Goal: Task Accomplishment & Management: Manage account settings

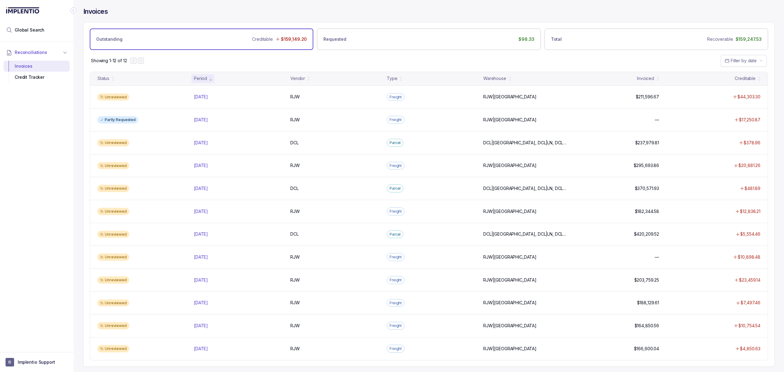
click at [340, 63] on div "Showing 1-12 of 12 Filter by date" at bounding box center [429, 60] width 691 height 21
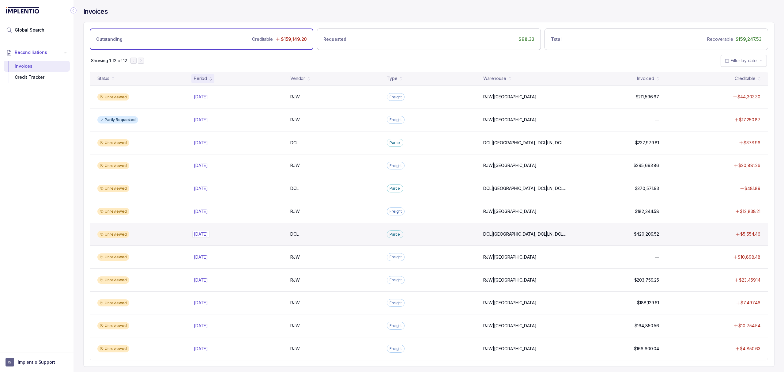
click at [210, 236] on p "[DATE]" at bounding box center [200, 234] width 17 height 7
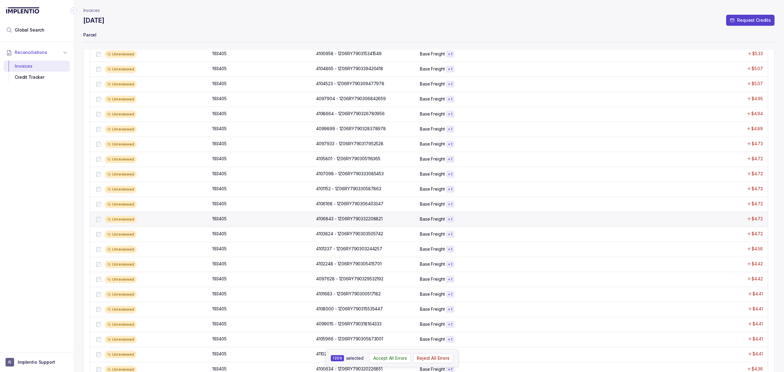
scroll to position [298, 0]
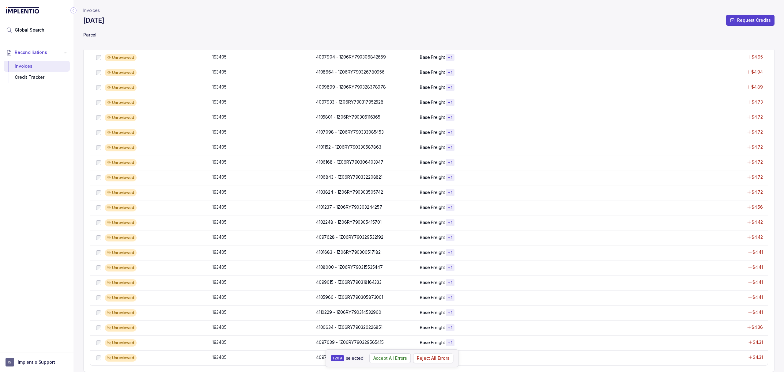
click at [430, 359] on p "Reject All Errors" at bounding box center [433, 358] width 33 height 6
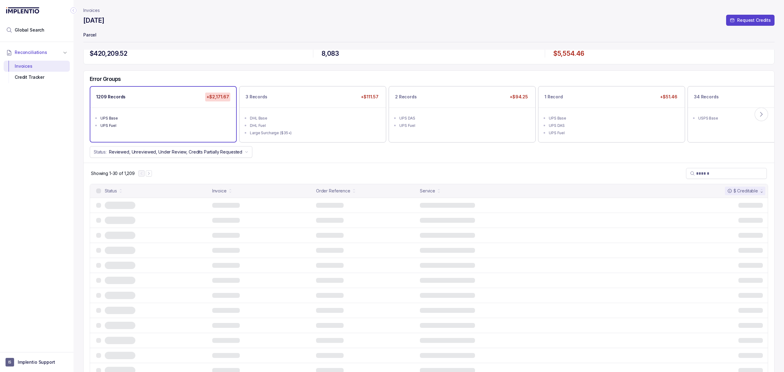
scroll to position [0, 0]
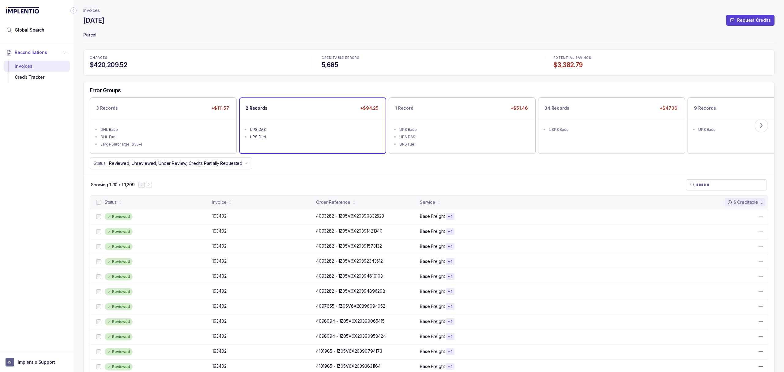
click at [306, 128] on div "UPS DAS" at bounding box center [314, 130] width 129 height 6
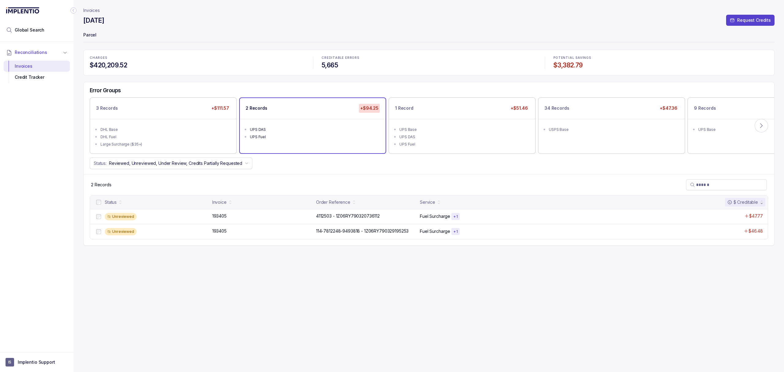
click at [101, 199] on div "Status" at bounding box center [152, 202] width 114 height 9
click at [232, 282] on div "Invoices [DATE] Request Credits Parcel CHARGES $420,209.52 CREDITABLE ERRORS 5,…" at bounding box center [429, 186] width 692 height 372
click at [222, 218] on p "193405" at bounding box center [219, 216] width 17 height 7
click at [420, 131] on div "UPS Base" at bounding box center [464, 130] width 129 height 6
click at [761, 127] on icon at bounding box center [762, 126] width 2 height 4
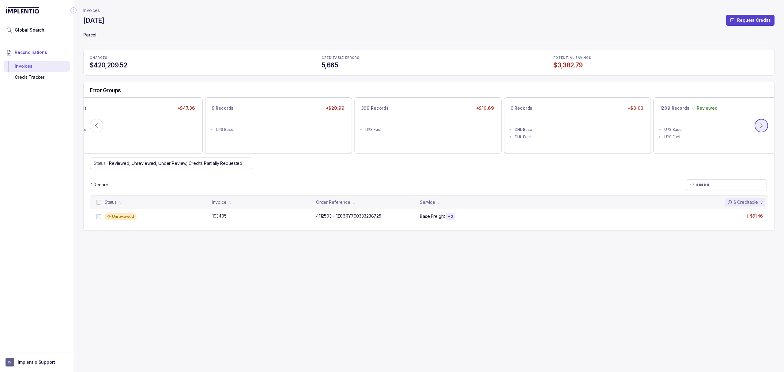
click at [761, 127] on icon at bounding box center [762, 126] width 2 height 4
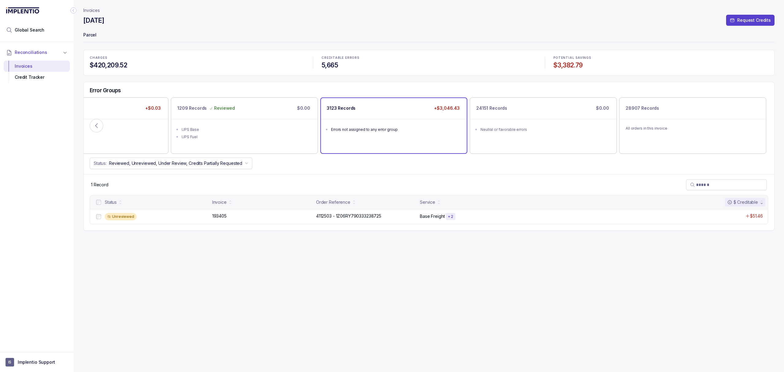
click at [390, 129] on div "Errors not assigned to any error group" at bounding box center [395, 130] width 129 height 6
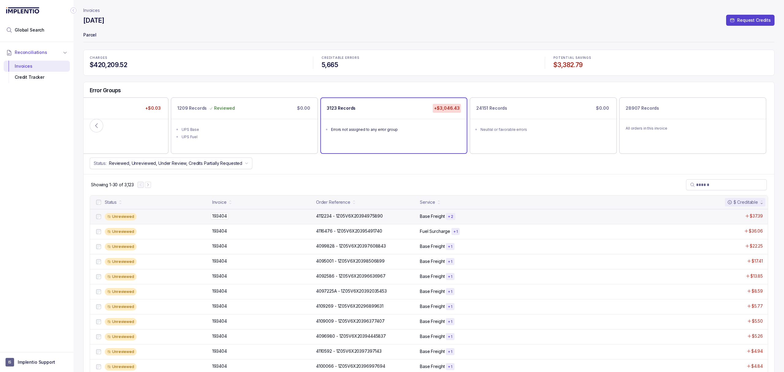
click at [225, 215] on p "193404" at bounding box center [220, 216] width 18 height 7
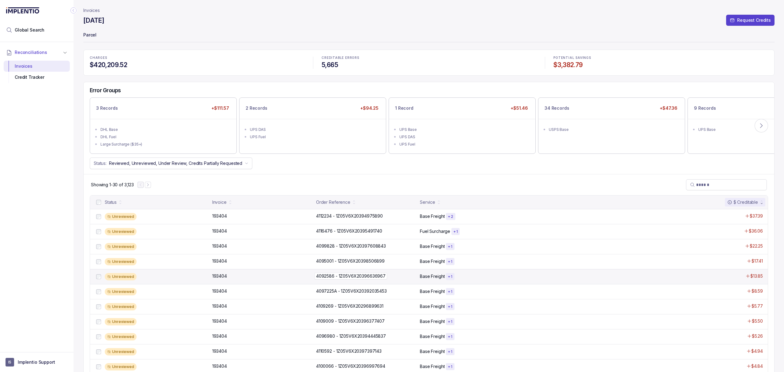
click at [357, 276] on p "4092586 - 1Z05V6X20396636967" at bounding box center [351, 276] width 73 height 7
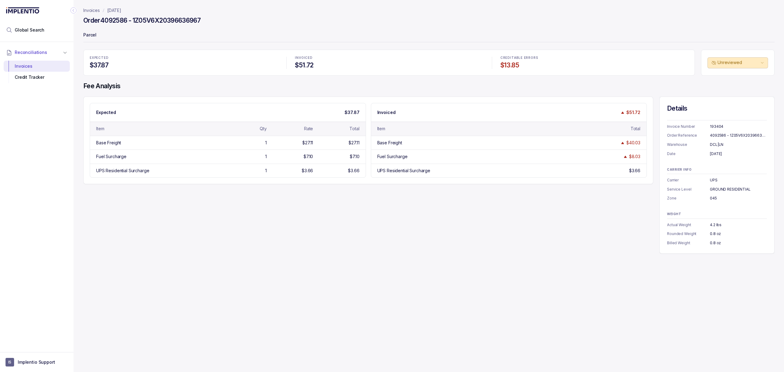
click at [357, 276] on div "Invoices [DATE] Order 4092586 - 1Z05V6X20396636967 Parcel EXPECTED $37.87 INVOI…" at bounding box center [427, 186] width 706 height 372
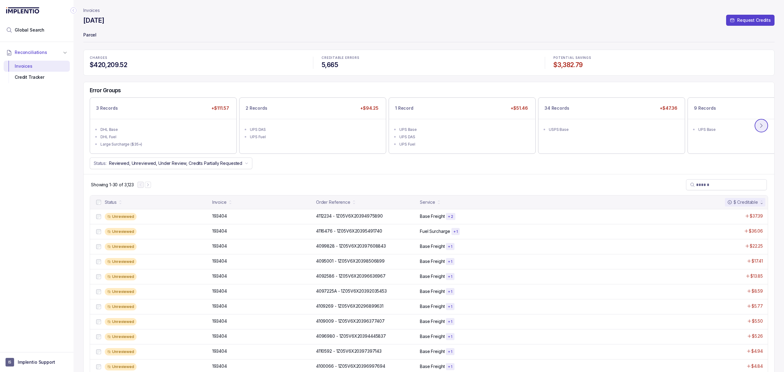
click at [760, 125] on icon at bounding box center [762, 126] width 6 height 6
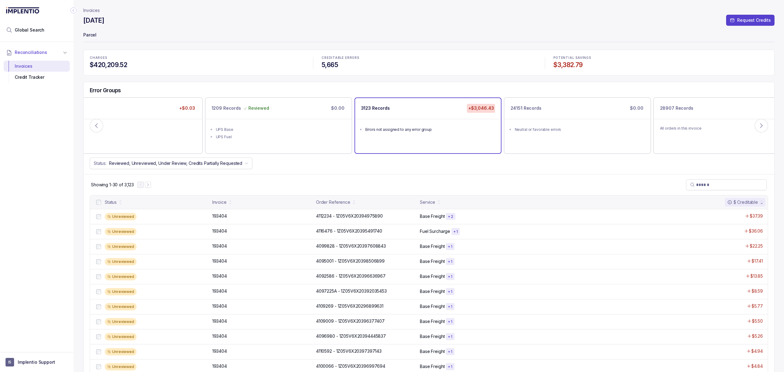
click at [538, 179] on div "Showing 1-30 of 3,123" at bounding box center [429, 184] width 691 height 21
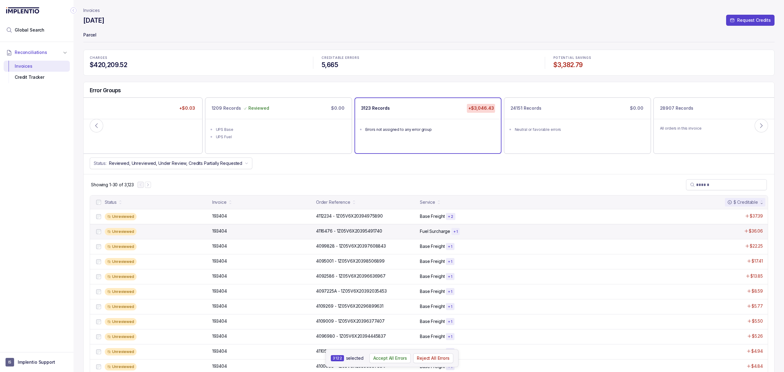
click at [104, 235] on div "Unreviewed" at bounding box center [152, 231] width 114 height 7
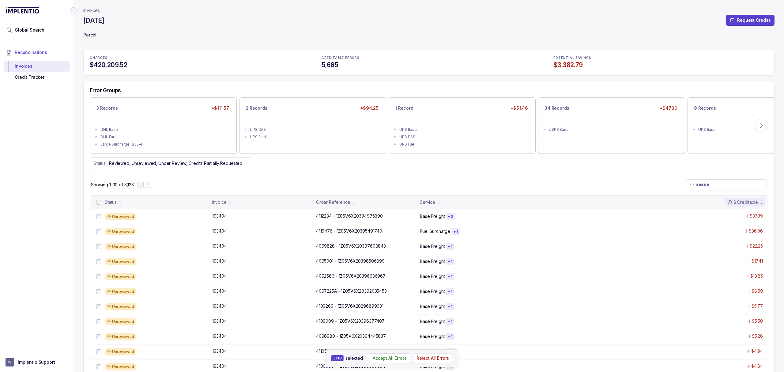
click at [446, 355] on p "Reject All Errors" at bounding box center [433, 358] width 33 height 6
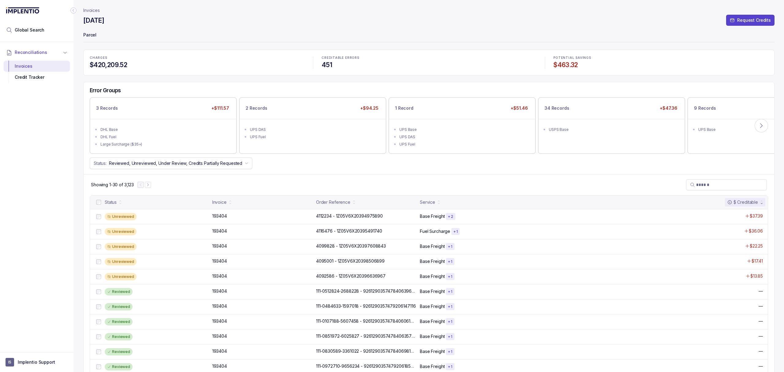
click at [561, 189] on div "Showing 1-30 of 3,123" at bounding box center [429, 184] width 691 height 21
click at [222, 277] on p "193404" at bounding box center [220, 276] width 18 height 7
click at [221, 260] on p "193404" at bounding box center [220, 261] width 18 height 7
click at [222, 249] on p "193404" at bounding box center [220, 246] width 18 height 7
click at [220, 227] on div "Unreviewed 193404 193404 4116476 - 1Z05V6X20395491740 4116476 - 1Z05V6X20395491…" at bounding box center [429, 231] width 678 height 15
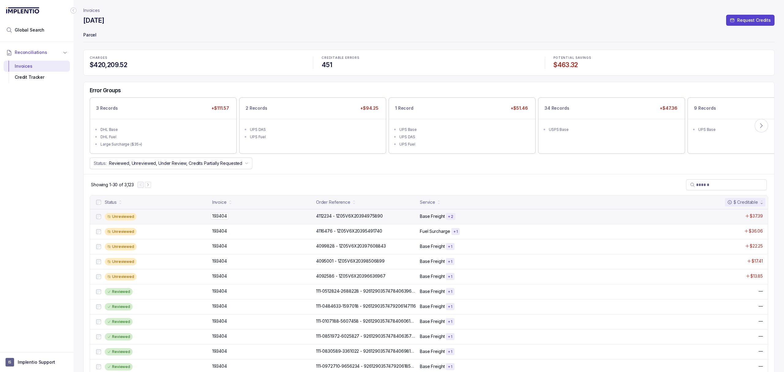
click at [222, 216] on p "193404" at bounding box center [220, 216] width 18 height 7
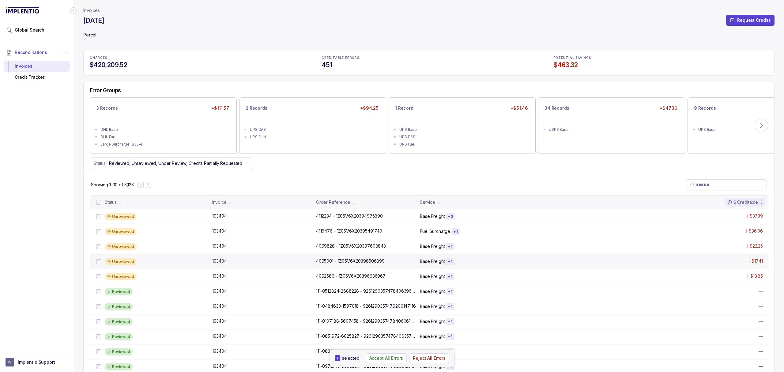
click at [98, 261] on div at bounding box center [98, 261] width 7 height 7
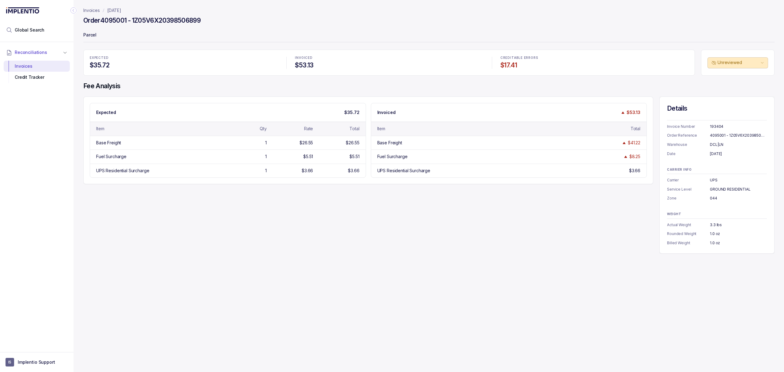
click at [100, 277] on div "Invoices [DATE] Order 4095001 - 1Z05V6X20398506899 Parcel EXPECTED $35.72 INVOI…" at bounding box center [427, 186] width 706 height 372
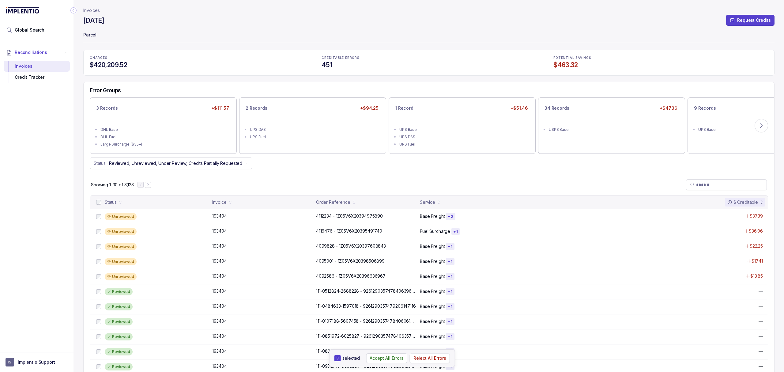
click at [415, 359] on p "Reject All Errors" at bounding box center [430, 358] width 33 height 6
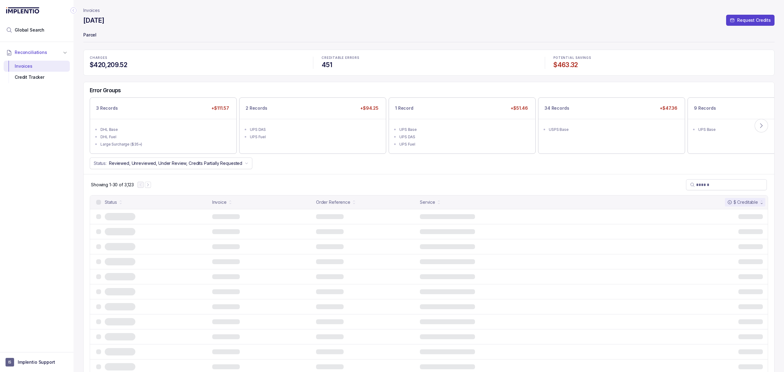
click at [324, 173] on div "Error Groups 3 Records +$111.57 DHL Base DHL Fuel Large Surcharge ($35+) 2 Reco…" at bounding box center [429, 128] width 691 height 92
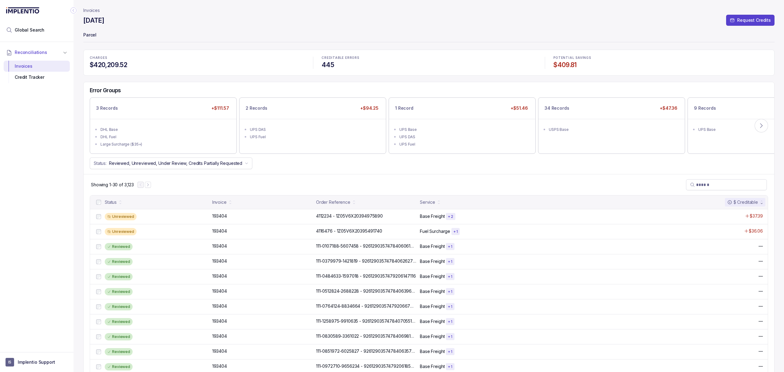
click at [332, 167] on div "Status: Reviewed, Unreviewed, Under Review, Credits Partially Requested" at bounding box center [429, 164] width 691 height 12
click at [216, 247] on p "193404" at bounding box center [220, 246] width 18 height 7
click at [348, 262] on p "111-0379979-1421819 - 9261290357478406262735" at bounding box center [367, 261] width 105 height 7
click at [596, 173] on div "Error Groups 3 Records +$111.57 DHL Base DHL Fuel Large Surcharge ($35+) 2 Reco…" at bounding box center [429, 128] width 691 height 92
click at [761, 129] on icon at bounding box center [762, 126] width 6 height 6
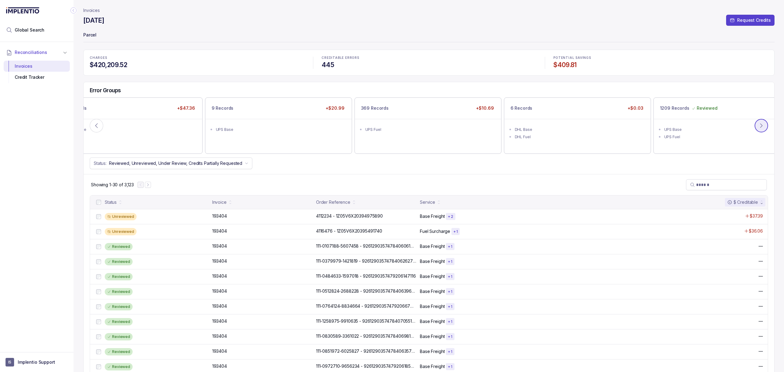
click at [763, 123] on icon at bounding box center [762, 126] width 6 height 6
click at [346, 178] on div "Showing 1-30 of 3,123" at bounding box center [429, 184] width 691 height 21
click at [500, 178] on div "Showing 1-30 of 3,123" at bounding box center [429, 184] width 691 height 21
click at [97, 126] on icon at bounding box center [96, 126] width 6 height 6
click at [568, 135] on div "DHL Fuel" at bounding box center [579, 137] width 129 height 6
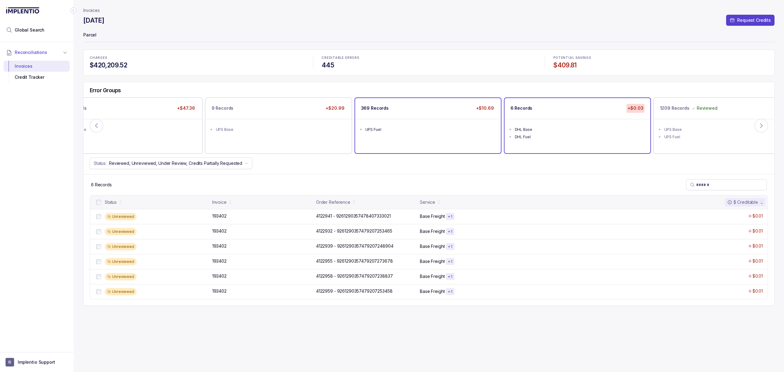
click at [453, 139] on div "369 Records +$10.69 UPS Fuel" at bounding box center [428, 125] width 146 height 55
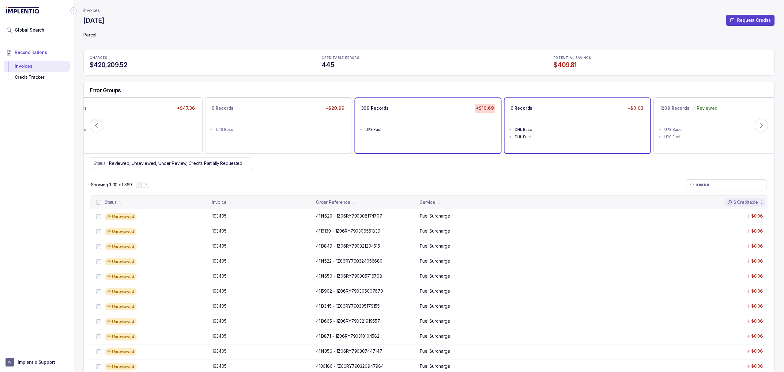
click at [538, 141] on ul "DHL Base DHL Fuel" at bounding box center [578, 132] width 146 height 27
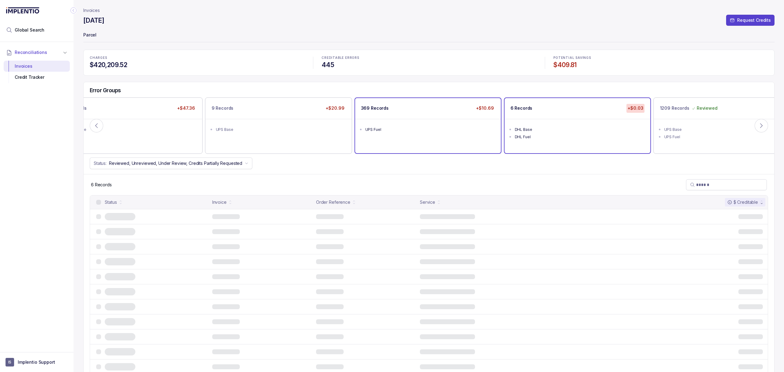
click at [444, 133] on li "UPS Fuel" at bounding box center [433, 128] width 134 height 7
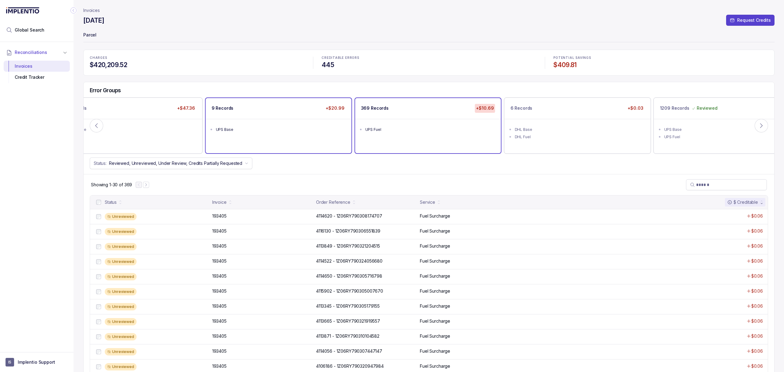
click at [278, 145] on div "9 Records +$20.99 UPS Base" at bounding box center [279, 125] width 146 height 55
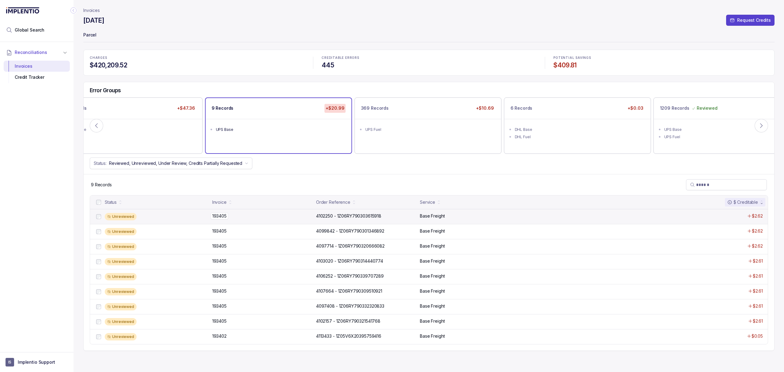
click at [223, 214] on p "193405" at bounding box center [219, 216] width 17 height 7
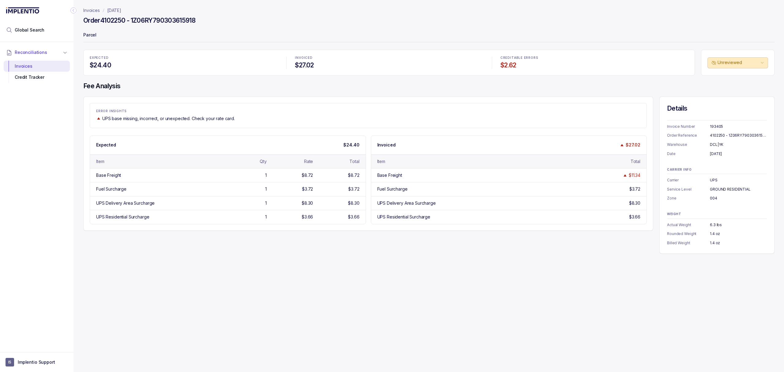
click at [281, 263] on div "Invoices [DATE] Order 4102250 - 1Z06RY790303615918 Parcel EXPECTED $24.40 INVOI…" at bounding box center [427, 186] width 706 height 372
click at [289, 264] on div "Invoices [DATE] Order 4102250 - 1Z06RY790303615918 Parcel EXPECTED $24.40 INVOI…" at bounding box center [427, 186] width 706 height 372
click at [293, 264] on div "Invoices [DATE] Order 4102250 - 1Z06RY790303615918 Parcel EXPECTED $24.40 INVOI…" at bounding box center [427, 186] width 706 height 372
click at [298, 263] on div "Invoices [DATE] Order 4102250 - 1Z06RY790303615918 Parcel EXPECTED $24.40 INVOI…" at bounding box center [427, 186] width 706 height 372
click at [298, 262] on div "Invoices [DATE] Order 4102250 - 1Z06RY790303615918 Parcel EXPECTED $24.40 INVOI…" at bounding box center [427, 186] width 706 height 372
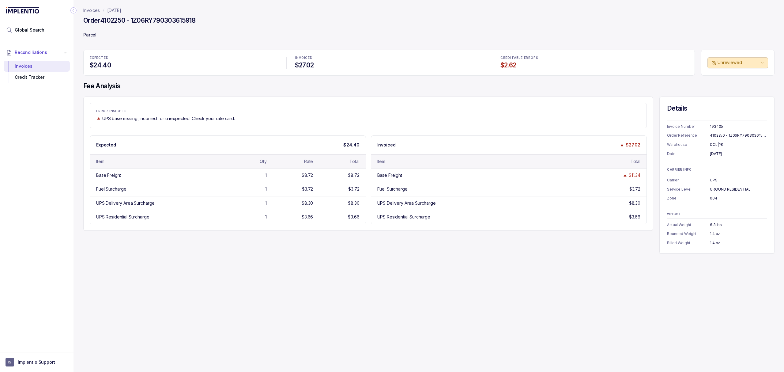
click at [296, 262] on div "Invoices [DATE] Order 4102250 - 1Z06RY790303615918 Parcel EXPECTED $24.40 INVOI…" at bounding box center [427, 186] width 706 height 372
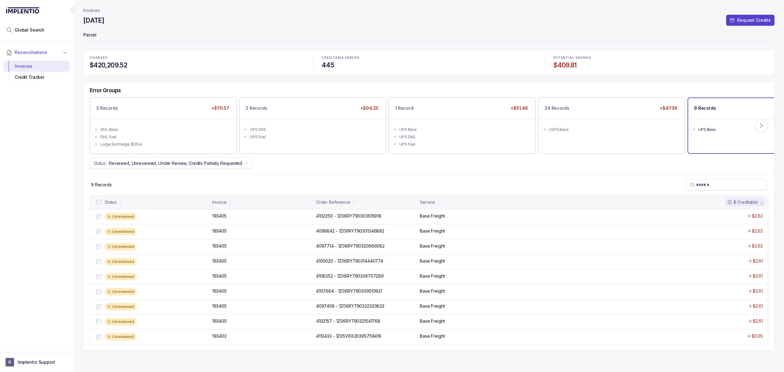
click at [99, 200] on div at bounding box center [98, 202] width 7 height 7
click at [423, 360] on p "Reject All Errors" at bounding box center [430, 358] width 33 height 6
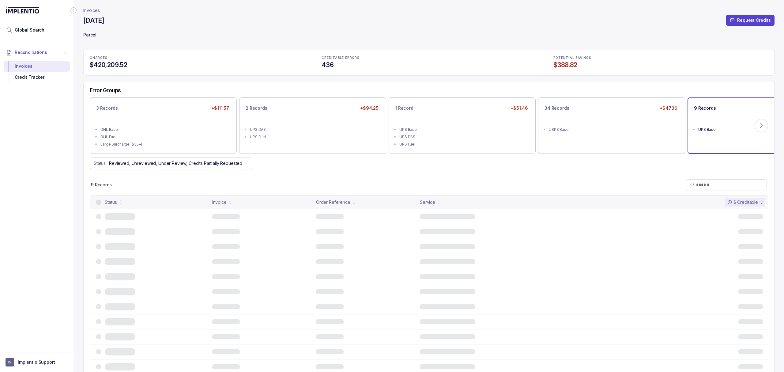
drag, startPoint x: 359, startPoint y: 188, endPoint x: 371, endPoint y: 185, distance: 11.7
click at [360, 188] on div "9 Records" at bounding box center [429, 184] width 691 height 21
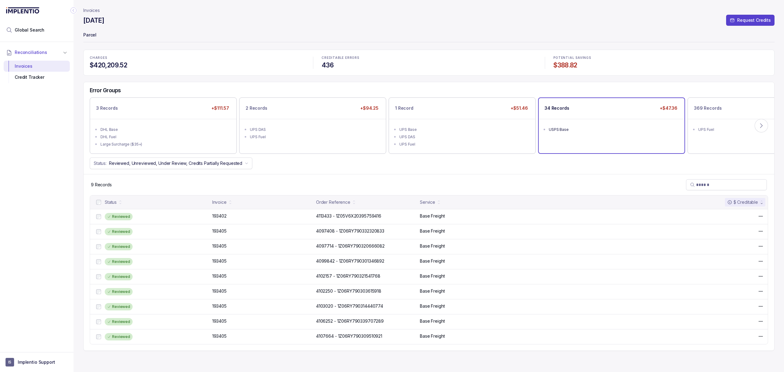
click at [547, 147] on div "34 Records +$47.36 USPS Base" at bounding box center [612, 125] width 146 height 55
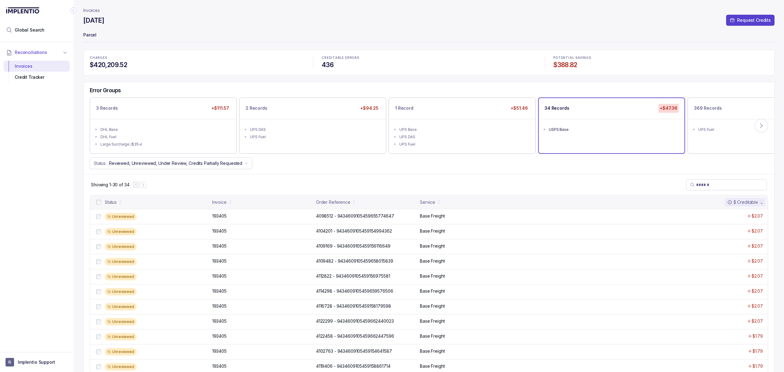
click at [522, 179] on div "Showing 1-30 of 34" at bounding box center [429, 184] width 691 height 21
click at [493, 129] on div "UPS Base" at bounding box center [464, 130] width 129 height 6
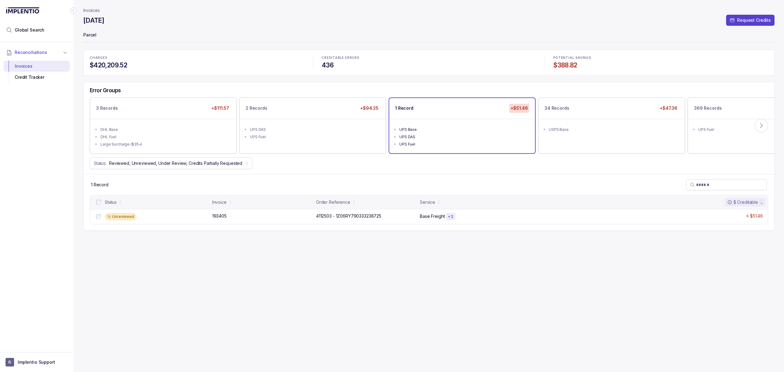
click at [442, 167] on div "Status: Reviewed, Unreviewed, Under Review, Credits Partially Requested" at bounding box center [429, 164] width 691 height 12
click at [277, 167] on div "Status: Reviewed, Unreviewed, Under Review, Credits Partially Requested" at bounding box center [429, 164] width 691 height 12
click at [341, 178] on div "1 Record" at bounding box center [429, 184] width 691 height 21
click at [172, 120] on ul "DHL Base DHL Fuel Large Surcharge ($35+)" at bounding box center [163, 136] width 146 height 34
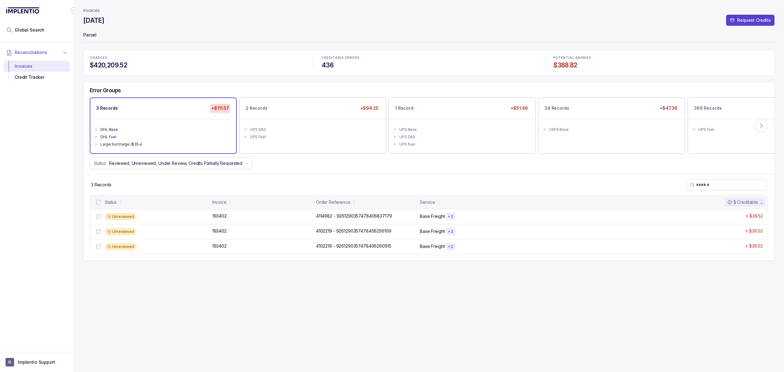
click at [292, 158] on div "Status: Reviewed, Unreviewed, Under Review, Credits Partially Requested" at bounding box center [429, 164] width 691 height 12
click at [291, 162] on div "Status: Reviewed, Unreviewed, Under Review, Credits Partially Requested" at bounding box center [429, 164] width 691 height 12
click at [86, 9] on p "Invoices" at bounding box center [91, 10] width 17 height 6
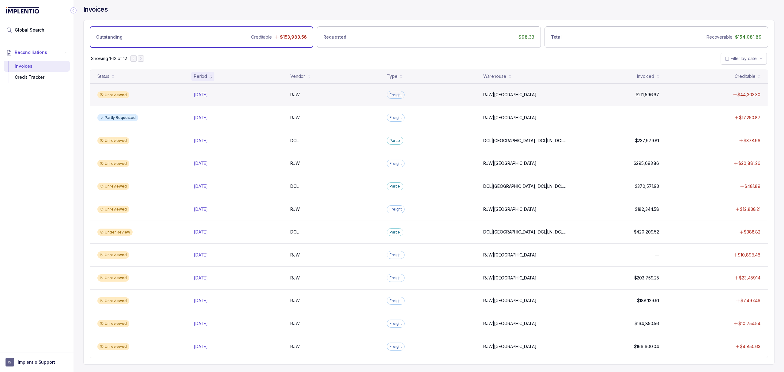
scroll to position [6, 0]
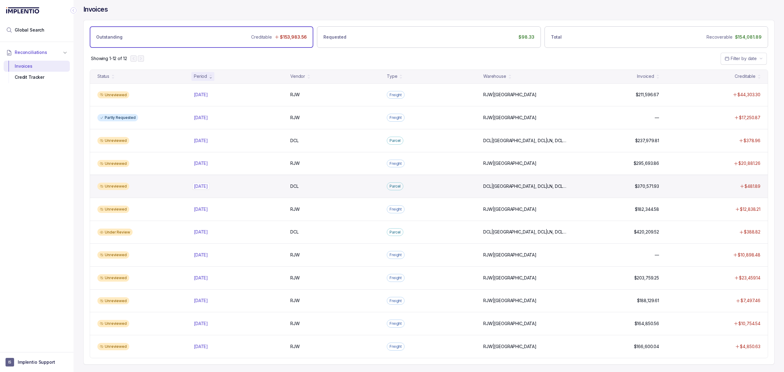
click at [210, 183] on p "[DATE]" at bounding box center [200, 186] width 17 height 7
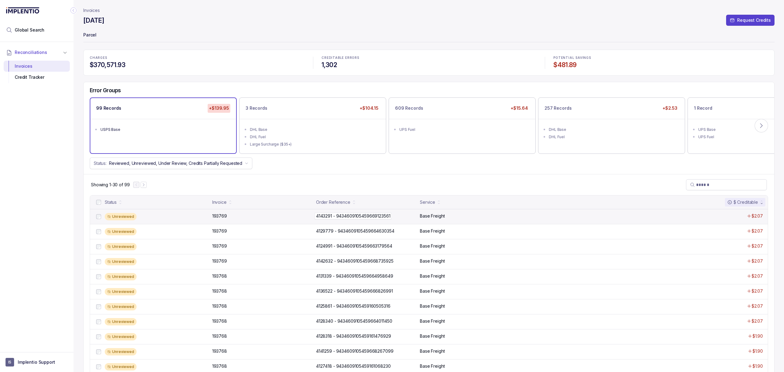
click at [332, 218] on p "4143291 - 9434609105459669123561" at bounding box center [354, 216] width 78 height 7
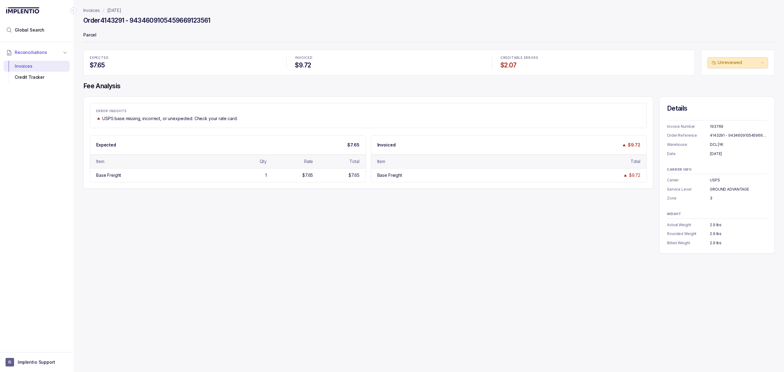
click at [453, 205] on div "ERROR INSIGHTS USPS base missing, incorrect, or unexpected. Check your rate car…" at bounding box center [429, 175] width 692 height 157
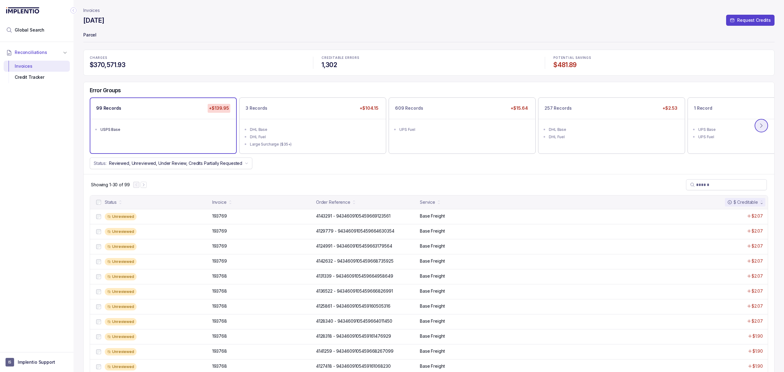
click at [760, 125] on icon at bounding box center [762, 126] width 6 height 6
click at [759, 129] on icon at bounding box center [762, 126] width 6 height 6
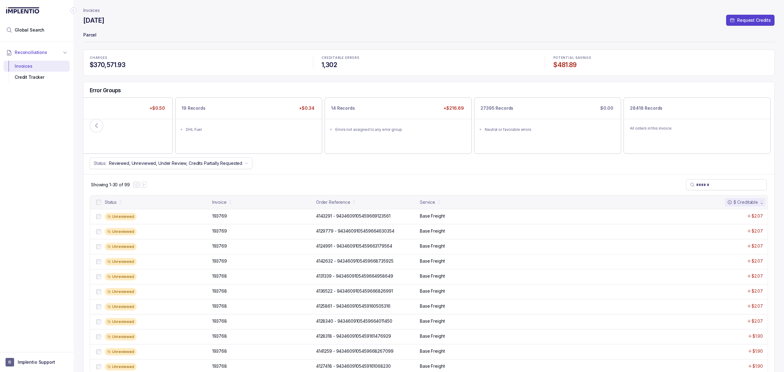
click at [400, 175] on div "Showing 1-30 of 99" at bounding box center [429, 184] width 691 height 21
click at [400, 146] on div "14 Records +$216.69 Errors not assigned to any error group" at bounding box center [394, 125] width 146 height 55
click at [311, 169] on div "Status: Reviewed, Unreviewed, Under Review, Credits Partially Requested" at bounding box center [429, 164] width 691 height 12
click at [339, 167] on div "Status: Reviewed, Unreviewed, Under Review, Credits Partially Requested" at bounding box center [429, 164] width 691 height 12
click at [339, 169] on div "Status: Reviewed, Unreviewed, Under Review, Credits Partially Requested" at bounding box center [429, 164] width 691 height 12
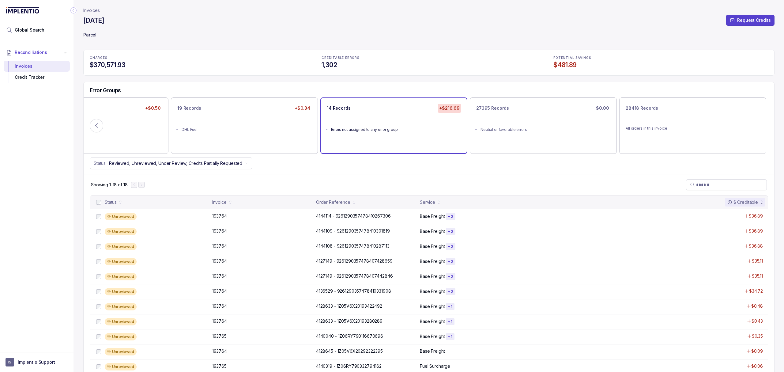
click at [400, 79] on div "CHARGES $370,571.93 CREDITABLE ERRORS 1,302 POTENTIAL SAVINGS $481.89 Error Gro…" at bounding box center [429, 268] width 692 height 436
click at [302, 64] on h4 "$370,571.93" at bounding box center [197, 65] width 215 height 9
click at [247, 37] on p "Parcel" at bounding box center [429, 35] width 692 height 12
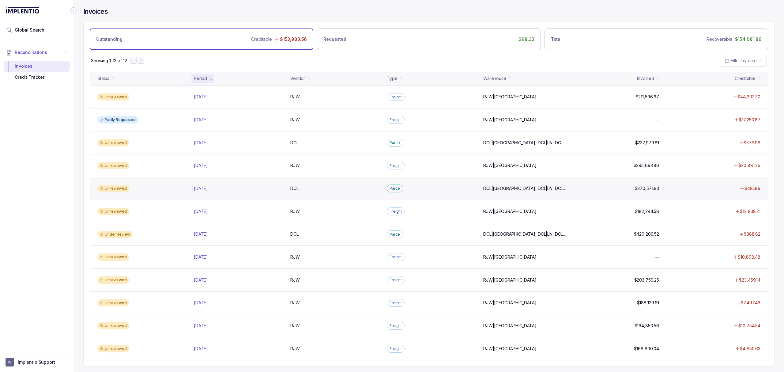
click at [209, 192] on p "[DATE]" at bounding box center [200, 188] width 17 height 7
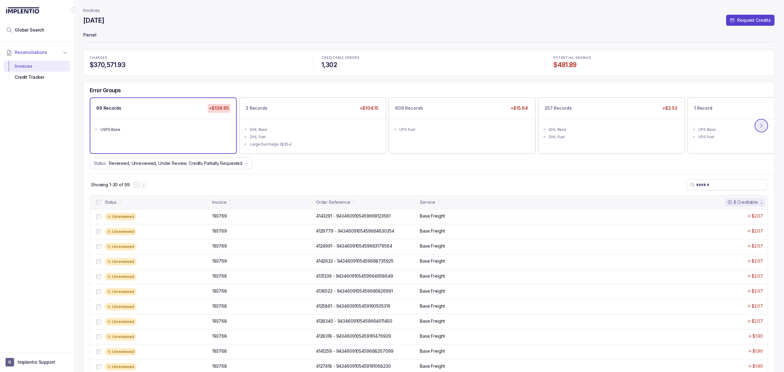
click at [760, 128] on icon at bounding box center [762, 126] width 6 height 6
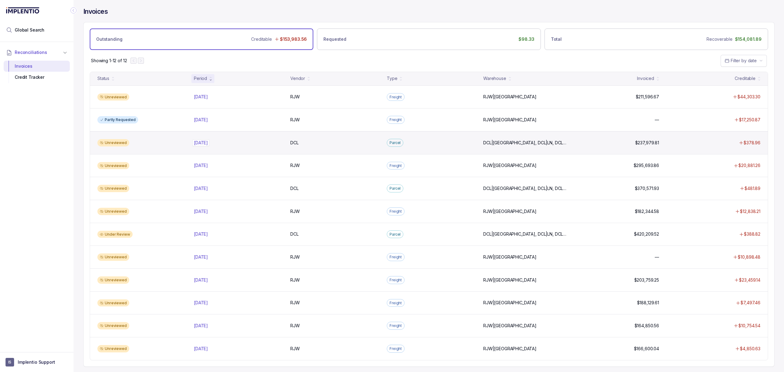
click at [204, 144] on p "[DATE]" at bounding box center [200, 142] width 17 height 7
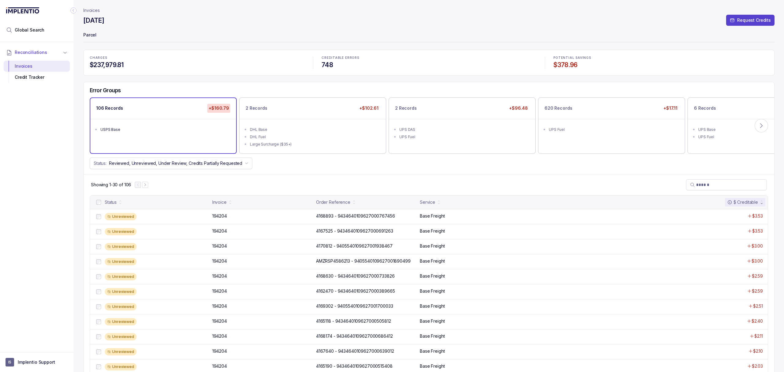
click at [245, 87] on div "Error Groups 106 Records +$160.79 USPS Base 2 Records +$102.61 DHL Base DHL Fue…" at bounding box center [429, 128] width 691 height 92
click at [764, 126] on button at bounding box center [761, 125] width 13 height 13
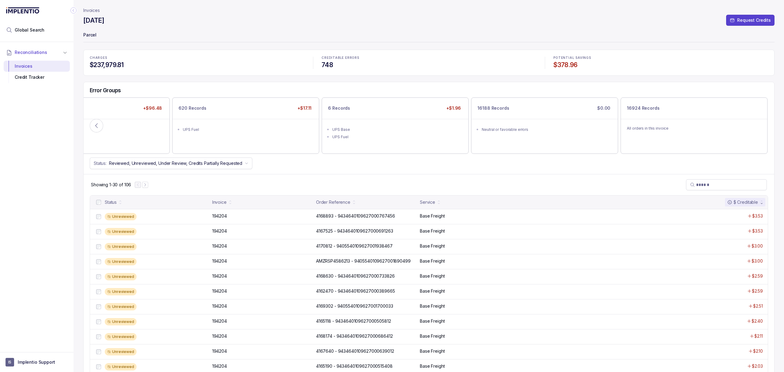
click at [412, 165] on div "Status: Reviewed, Unreviewed, Under Review, Credits Partially Requested" at bounding box center [429, 164] width 691 height 12
click at [412, 166] on div "Status: Reviewed, Unreviewed, Under Review, Credits Partially Requested" at bounding box center [429, 164] width 691 height 12
click at [96, 124] on icon at bounding box center [96, 126] width 6 height 6
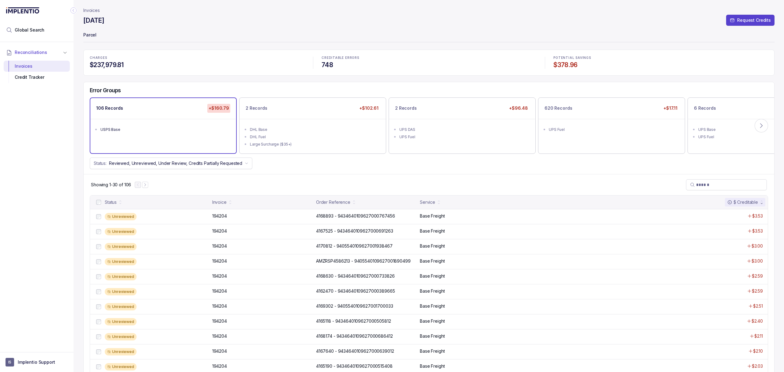
click at [190, 81] on div "CHARGES $237,979.81 CREDITABLE ERRORS 748 POTENTIAL SAVINGS $378.96 Error Group…" at bounding box center [429, 358] width 692 height 617
click at [189, 74] on div "CHARGES $237,979.81 CREDITABLE ERRORS 748 POTENTIAL SAVINGS $378.96" at bounding box center [429, 63] width 692 height 26
click at [199, 73] on div "CHARGES $237,979.81 CREDITABLE ERRORS 748 POTENTIAL SAVINGS $378.96" at bounding box center [429, 63] width 692 height 26
click at [267, 114] on div "2 Records +$102.61" at bounding box center [313, 108] width 146 height 21
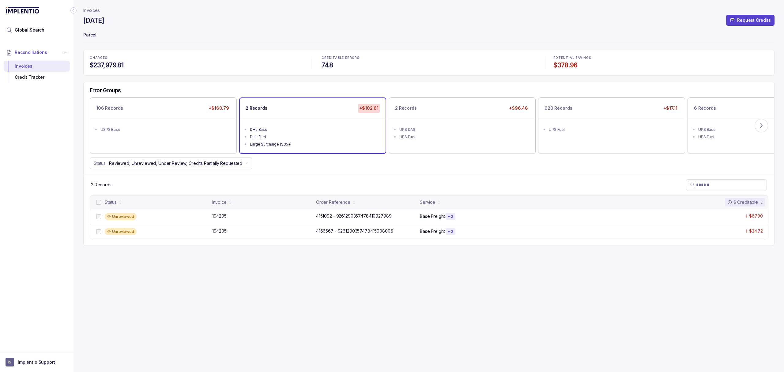
click at [207, 74] on div "CHARGES $237,979.81 CREDITABLE ERRORS 748 POTENTIAL SAVINGS $378.96" at bounding box center [429, 63] width 692 height 26
click at [222, 216] on p "194205" at bounding box center [219, 216] width 17 height 7
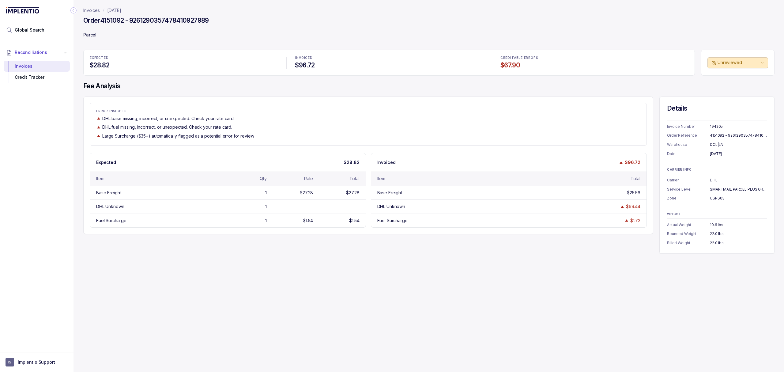
click at [290, 156] on div "Expected $28.82" at bounding box center [228, 162] width 276 height 18
click at [291, 147] on div "ERROR INSIGHTS DHL base missing, incorrect, or unexpected. Check your rate card…" at bounding box center [368, 166] width 570 height 138
click at [298, 122] on div "DHL base missing, incorrect, or unexpected. Check your rate card." at bounding box center [368, 119] width 545 height 6
click at [94, 10] on p "Invoices" at bounding box center [91, 10] width 17 height 6
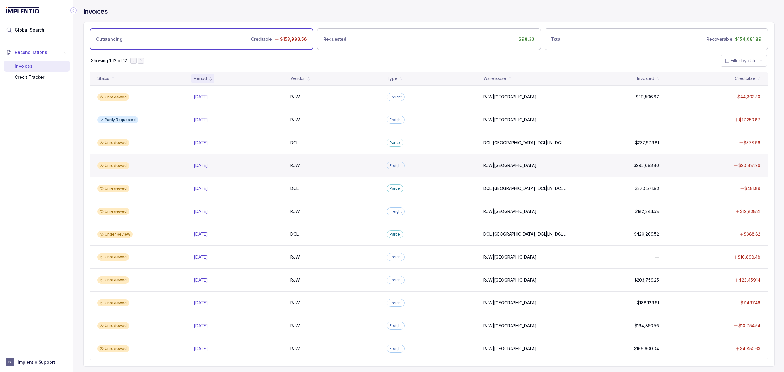
scroll to position [6, 0]
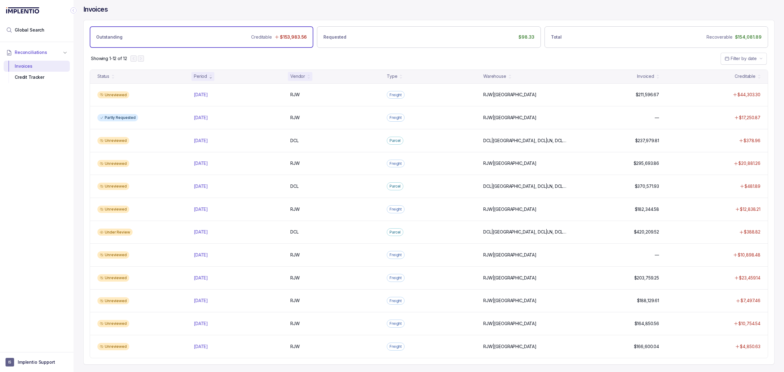
click at [302, 73] on div "Vendor" at bounding box center [298, 76] width 15 height 6
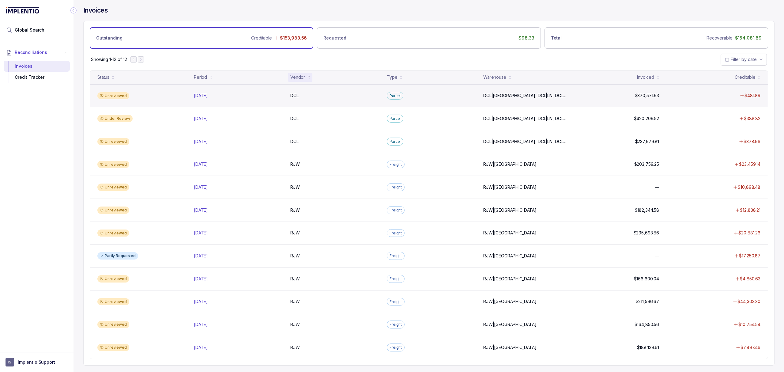
scroll to position [0, 0]
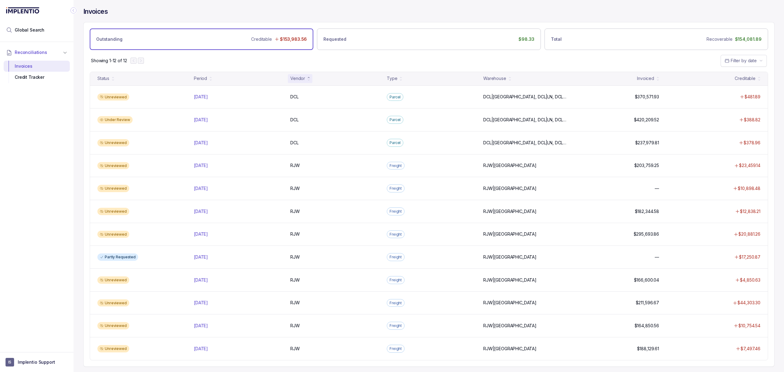
click at [305, 83] on div "Vendor" at bounding box center [300, 78] width 25 height 9
click at [315, 72] on div "Status Period Vendor Type Warehouse Invoiced Creditable" at bounding box center [429, 78] width 678 height 13
drag, startPoint x: 570, startPoint y: 64, endPoint x: 482, endPoint y: 13, distance: 101.5
click at [570, 64] on div "Showing 1-12 of 12 Filter by date" at bounding box center [429, 60] width 691 height 21
